Goal: Information Seeking & Learning: Learn about a topic

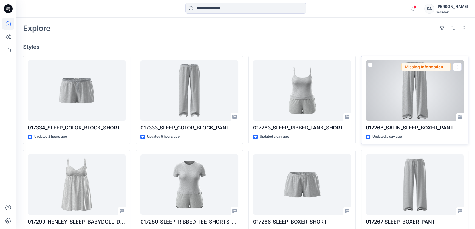
scroll to position [150, 0]
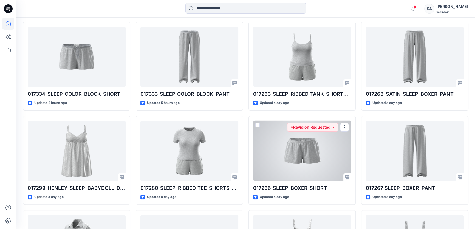
click at [304, 149] on div at bounding box center [302, 151] width 98 height 61
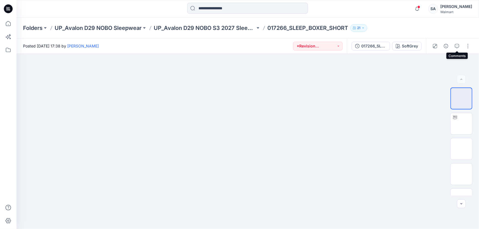
click at [457, 46] on icon "button" at bounding box center [457, 46] width 4 height 4
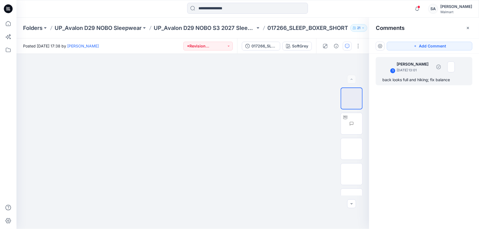
click at [427, 78] on div "back looks full and hiking; fix balance" at bounding box center [423, 80] width 83 height 7
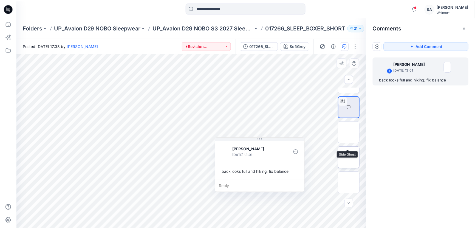
scroll to position [40, 0]
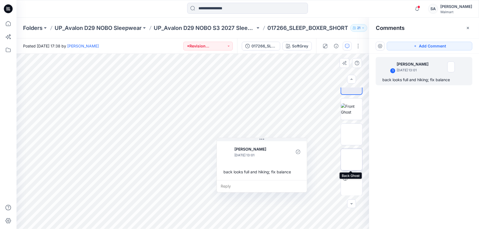
click at [352, 160] on img at bounding box center [352, 160] width 0 height 0
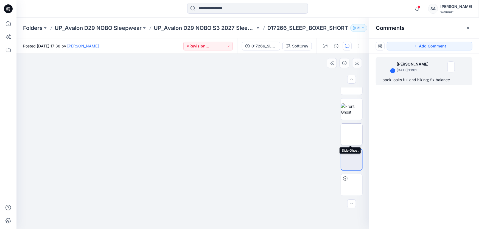
click at [352, 135] on img at bounding box center [352, 135] width 0 height 0
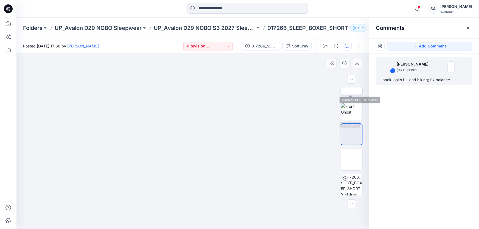
click at [362, 84] on img at bounding box center [362, 84] width 0 height 0
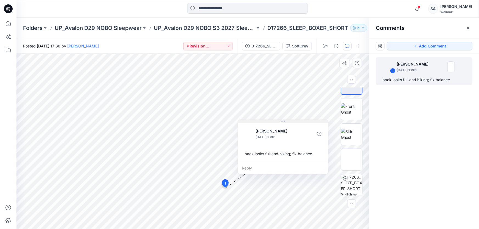
drag, startPoint x: 260, startPoint y: 138, endPoint x: 282, endPoint y: 120, distance: 27.8
click at [282, 120] on icon at bounding box center [283, 121] width 4 height 4
click at [10, 10] on icon at bounding box center [8, 8] width 9 height 9
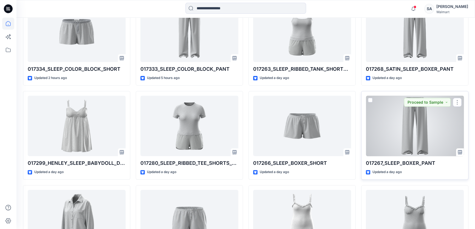
scroll to position [225, 0]
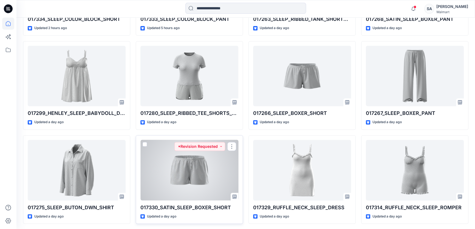
click at [218, 170] on div at bounding box center [190, 170] width 98 height 61
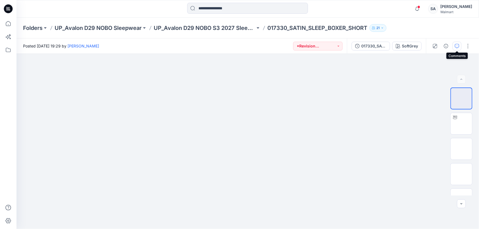
click at [460, 44] on button "button" at bounding box center [457, 46] width 9 height 9
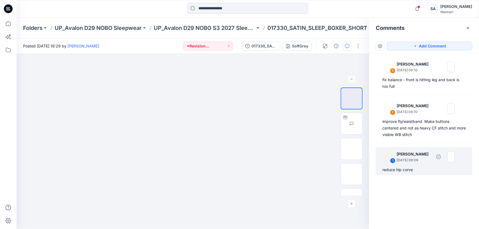
click at [401, 160] on p "[DATE] 09:09" at bounding box center [414, 160] width 35 height 5
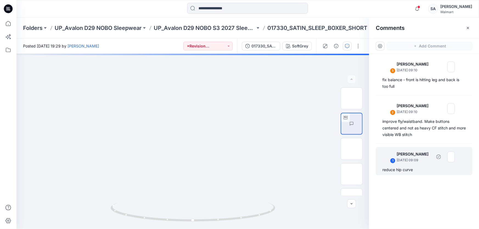
click at [402, 159] on p "[DATE] 09:09" at bounding box center [414, 160] width 35 height 5
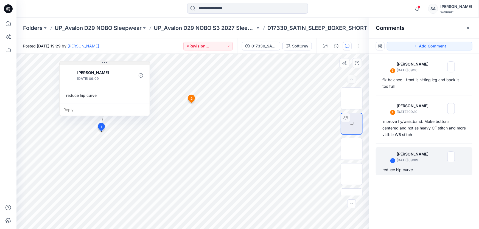
drag, startPoint x: 170, startPoint y: 144, endPoint x: 102, endPoint y: 64, distance: 105.1
click at [102, 64] on button at bounding box center [105, 62] width 90 height 3
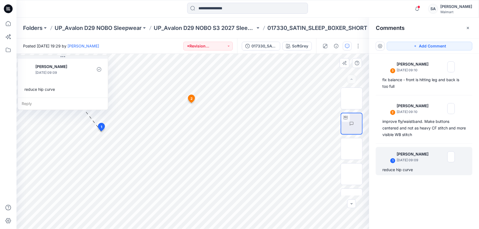
drag, startPoint x: 110, startPoint y: 66, endPoint x: 54, endPoint y: 64, distance: 55.5
click at [57, 60] on div "[PERSON_NAME] [DATE] 09:09 reduce hip curve" at bounding box center [63, 78] width 90 height 40
click at [385, 8] on div "Notifications Your style 017334_SLEEP_COLOR_BLOCK_SHORT is ready Just now Your …" at bounding box center [247, 9] width 462 height 12
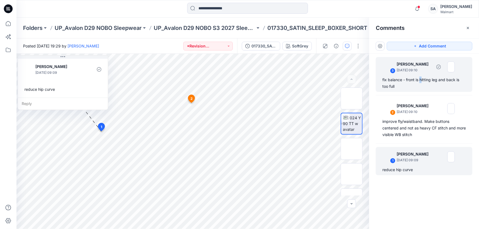
click at [422, 76] on div "3 [PERSON_NAME] [DATE] 09:10 fix balance - front is hitting leg and back is too…" at bounding box center [424, 74] width 97 height 35
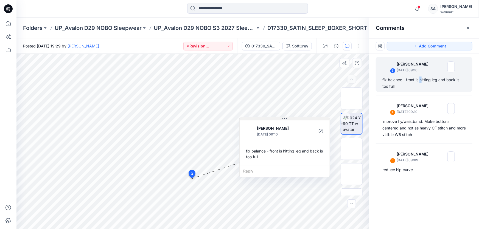
drag, startPoint x: 229, startPoint y: 184, endPoint x: 285, endPoint y: 120, distance: 85.0
click at [285, 120] on icon at bounding box center [284, 118] width 4 height 4
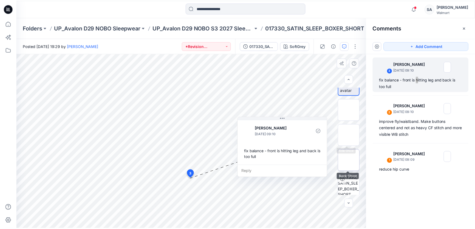
scroll to position [40, 0]
click at [352, 160] on img at bounding box center [352, 160] width 0 height 0
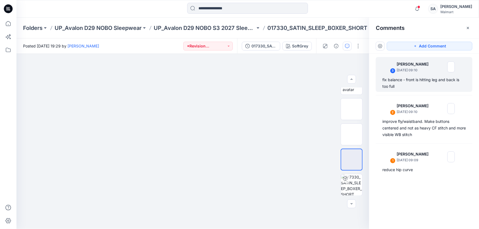
click at [9, 10] on icon at bounding box center [8, 8] width 9 height 9
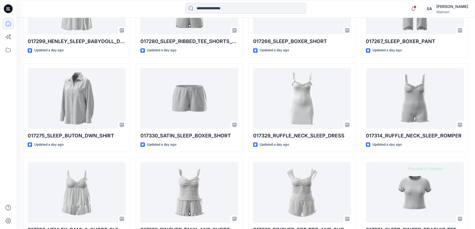
scroll to position [345, 0]
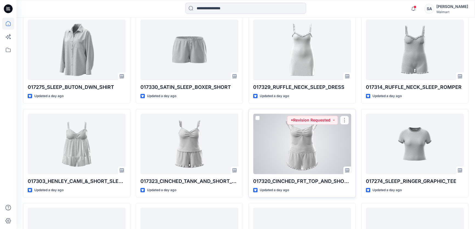
click at [321, 140] on div at bounding box center [302, 144] width 98 height 61
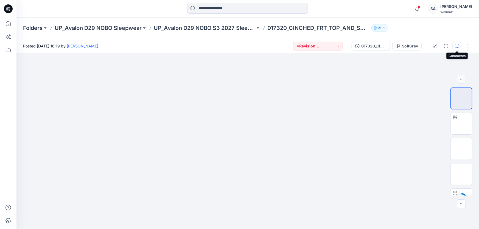
click at [454, 44] on button "button" at bounding box center [457, 46] width 9 height 9
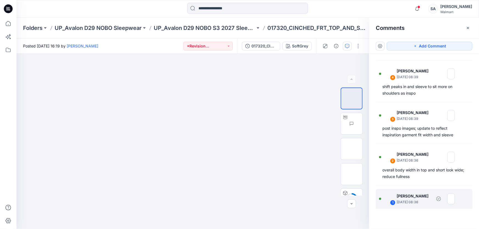
scroll to position [165, 0]
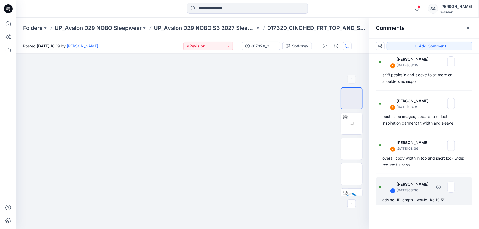
click at [426, 190] on p "[DATE] 08:36" at bounding box center [414, 190] width 35 height 5
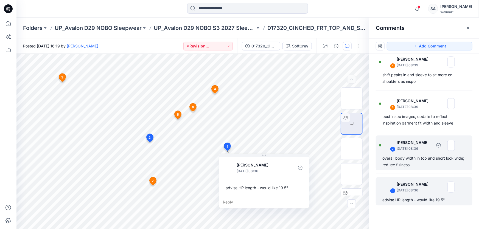
click at [409, 162] on div "overall body width in top and short look wide; reduce fullness" at bounding box center [423, 161] width 83 height 13
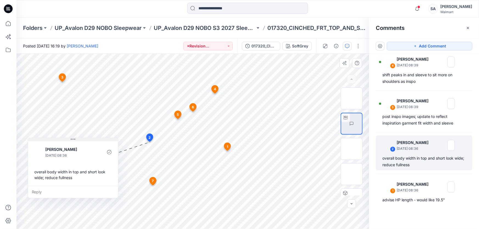
drag, startPoint x: 185, startPoint y: 147, endPoint x: 72, endPoint y: 141, distance: 113.6
click at [72, 141] on icon at bounding box center [73, 139] width 4 height 4
